Goal: Complete application form

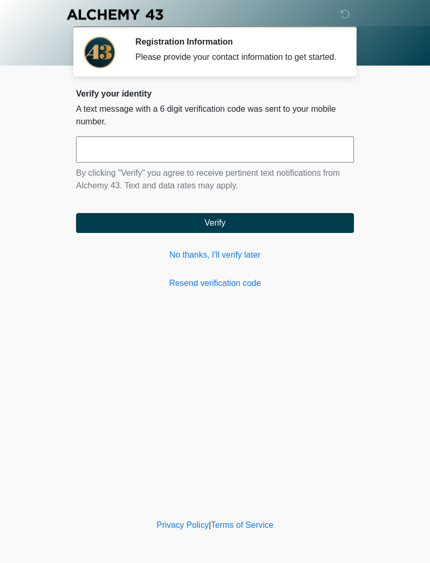
click at [268, 152] on input "text" at bounding box center [215, 149] width 278 height 26
click at [170, 163] on input "text" at bounding box center [215, 149] width 278 height 26
click at [181, 161] on input "text" at bounding box center [215, 149] width 278 height 26
click at [295, 229] on button "Verify" at bounding box center [215, 223] width 278 height 20
click at [309, 158] on input "******" at bounding box center [215, 149] width 278 height 26
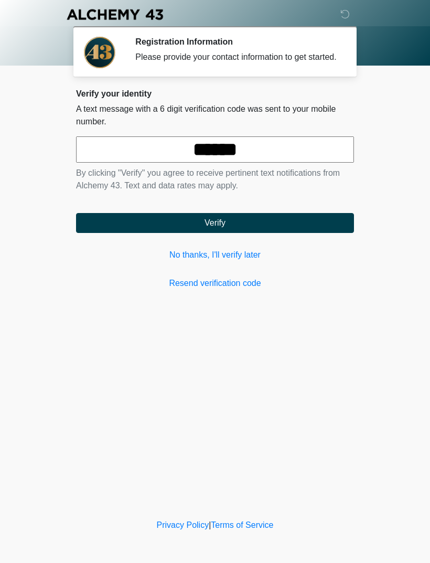
type input "******"
click at [306, 233] on button "Verify" at bounding box center [215, 223] width 278 height 20
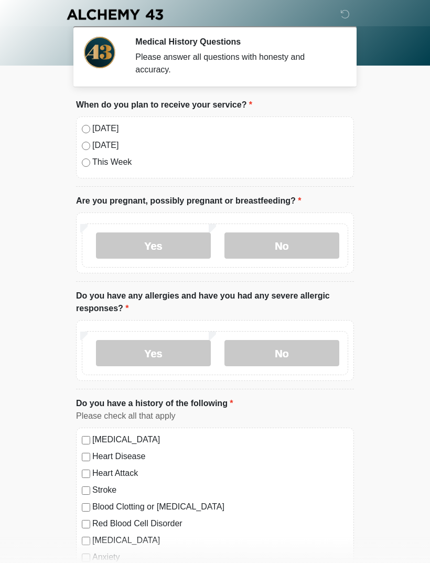
click at [295, 238] on label "No" at bounding box center [281, 245] width 115 height 26
click at [301, 349] on label "No" at bounding box center [281, 353] width 115 height 26
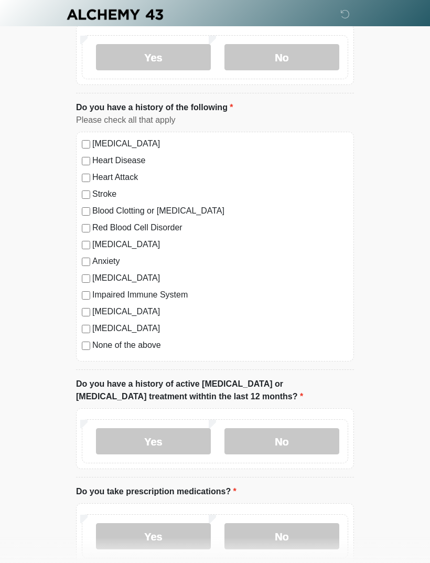
scroll to position [350, 0]
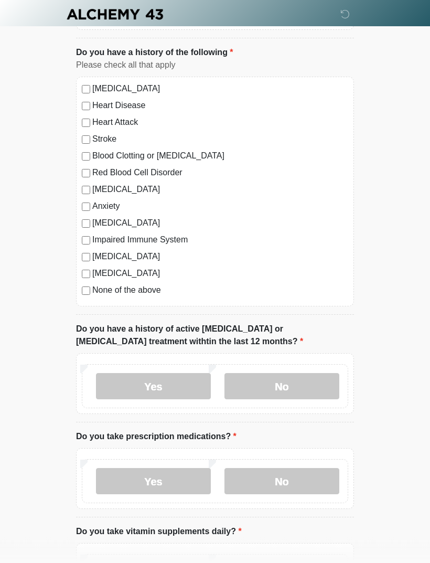
click at [121, 295] on label "None of the above" at bounding box center [220, 290] width 256 height 13
click at [126, 300] on div "[MEDICAL_DATA] Heart Disease Heart Attack Stroke Blood Clotting or [MEDICAL_DAT…" at bounding box center [215, 192] width 278 height 230
click at [308, 385] on label "No" at bounding box center [281, 386] width 115 height 26
click at [309, 472] on label "No" at bounding box center [281, 481] width 115 height 26
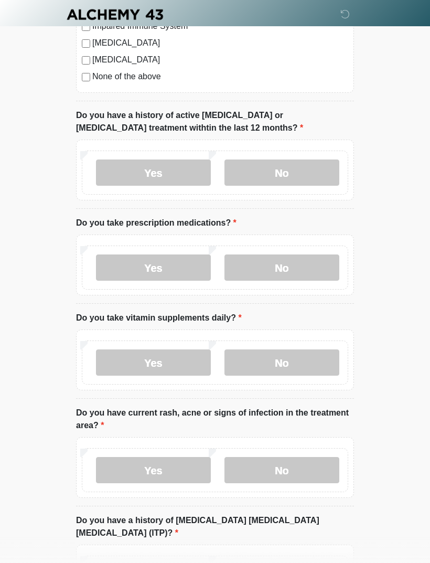
scroll to position [586, 0]
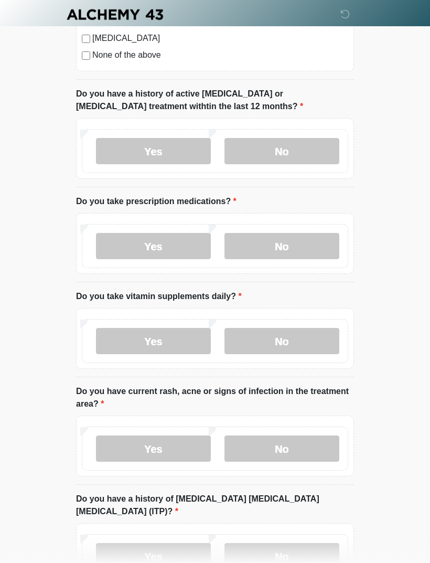
click at [309, 329] on label "No" at bounding box center [281, 341] width 115 height 26
click at [308, 442] on label "No" at bounding box center [281, 448] width 115 height 26
click at [316, 543] on label "No" at bounding box center [281, 556] width 115 height 26
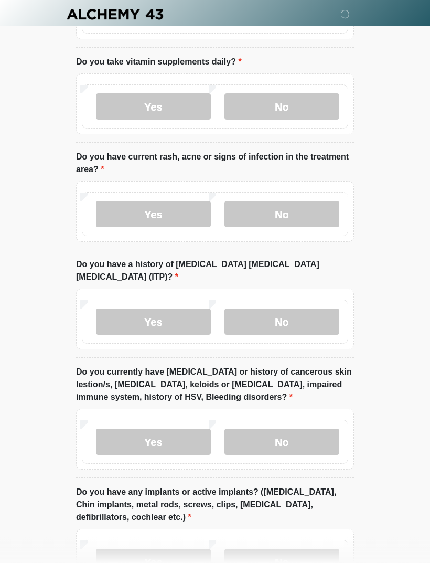
scroll to position [824, 0]
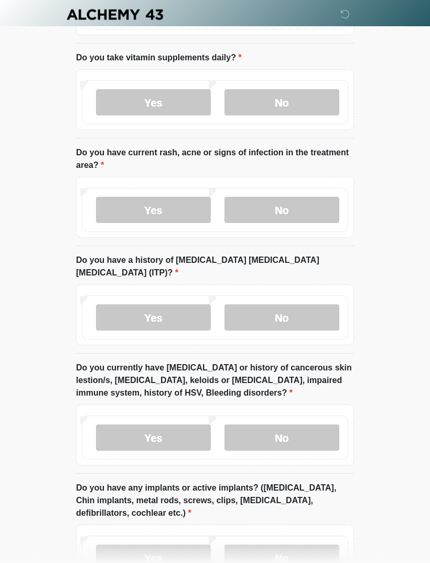
click at [306, 424] on label "No" at bounding box center [281, 437] width 115 height 26
click at [307, 544] on label "No" at bounding box center [281, 557] width 115 height 26
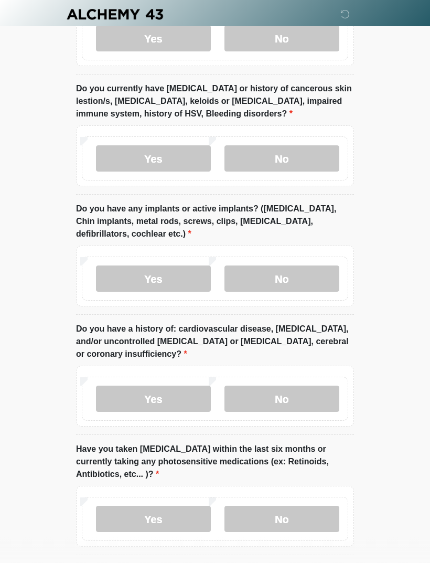
click at [309, 386] on label "No" at bounding box center [281, 399] width 115 height 26
click at [302, 506] on label "No" at bounding box center [281, 519] width 115 height 26
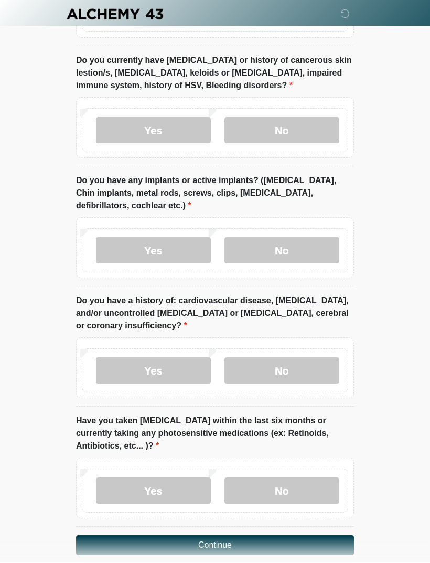
click at [256, 535] on button "Continue" at bounding box center [215, 545] width 278 height 20
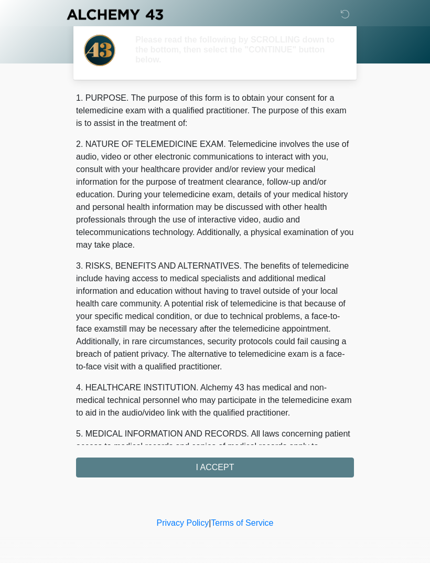
scroll to position [0, 0]
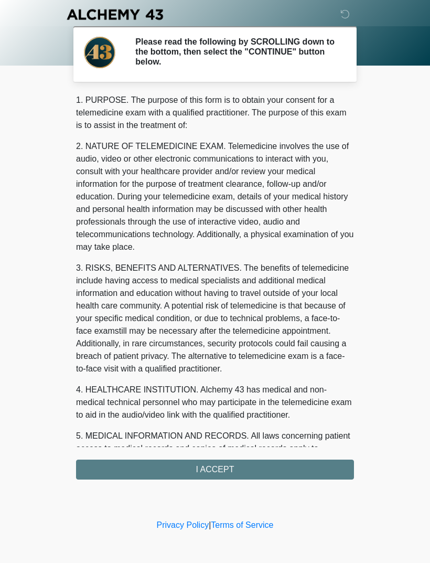
click at [253, 465] on div "1. PURPOSE. The purpose of this form is to obtain your consent for a telemedici…" at bounding box center [215, 286] width 278 height 385
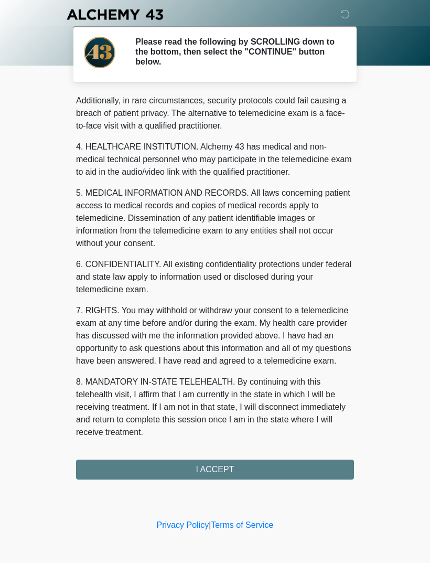
scroll to position [255, 0]
click at [229, 467] on button "I ACCEPT" at bounding box center [215, 469] width 278 height 20
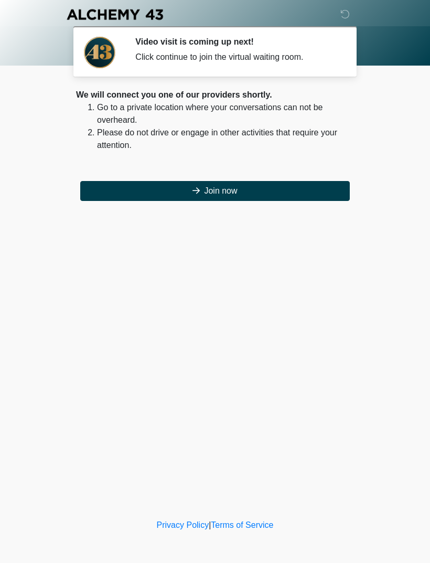
click at [235, 186] on button "Join now" at bounding box center [215, 191] width 270 height 20
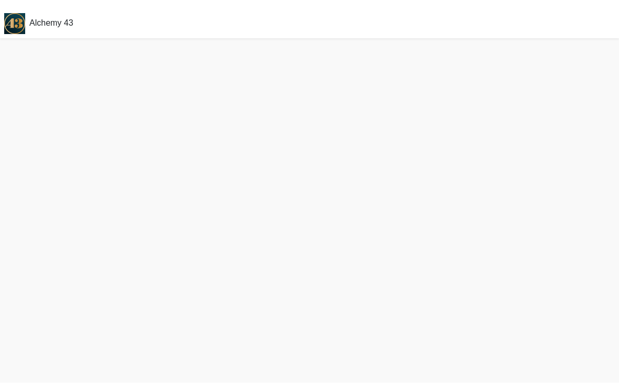
scroll to position [3, 0]
